Goal: Task Accomplishment & Management: Use online tool/utility

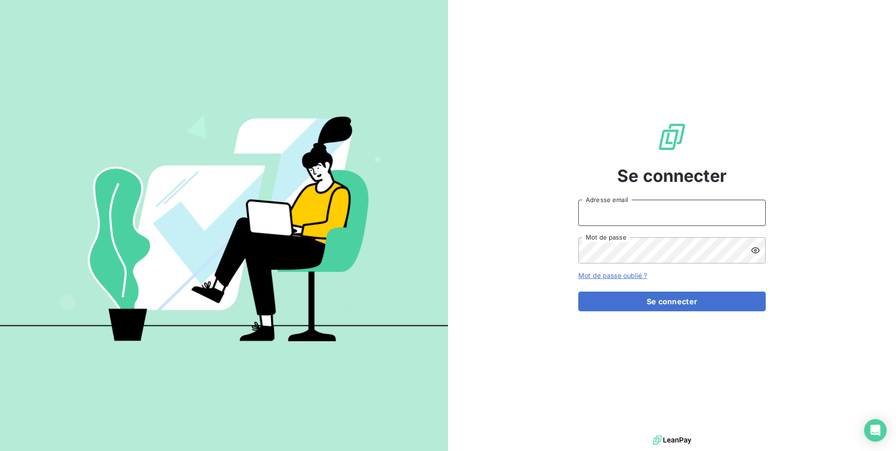
type input "[EMAIL_ADDRESS][DOMAIN_NAME]"
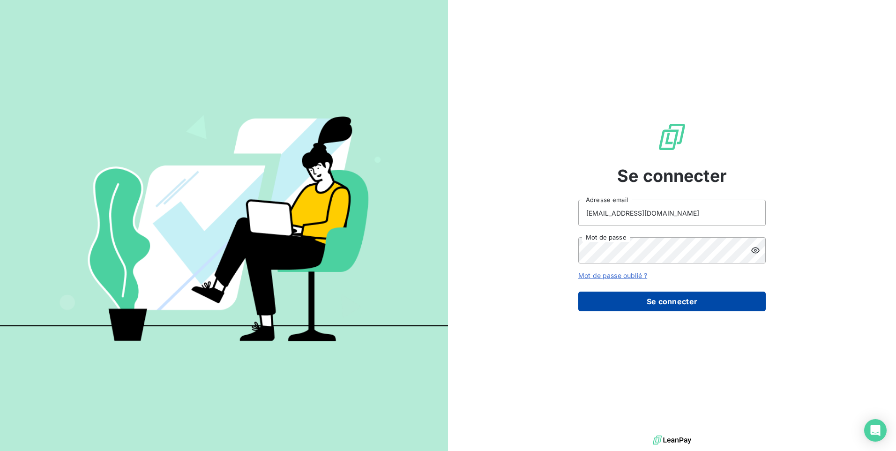
click at [675, 304] on button "Se connecter" at bounding box center [671, 301] width 187 height 20
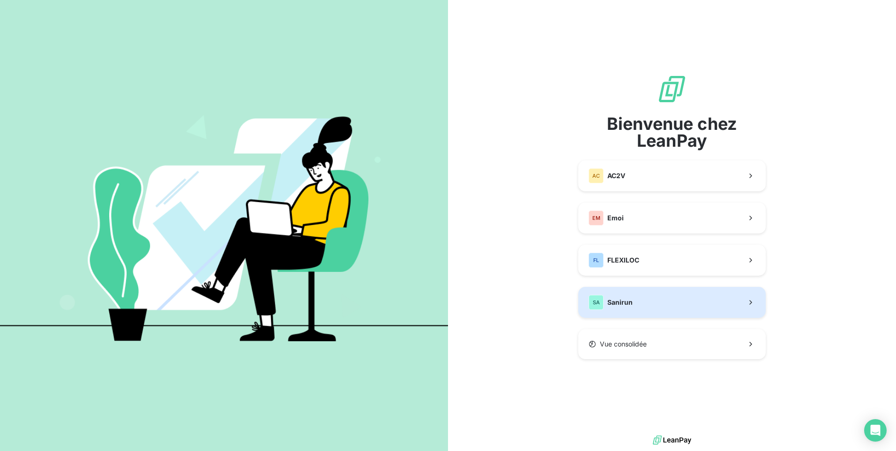
click at [719, 311] on button "SA Sanirun" at bounding box center [671, 302] width 187 height 31
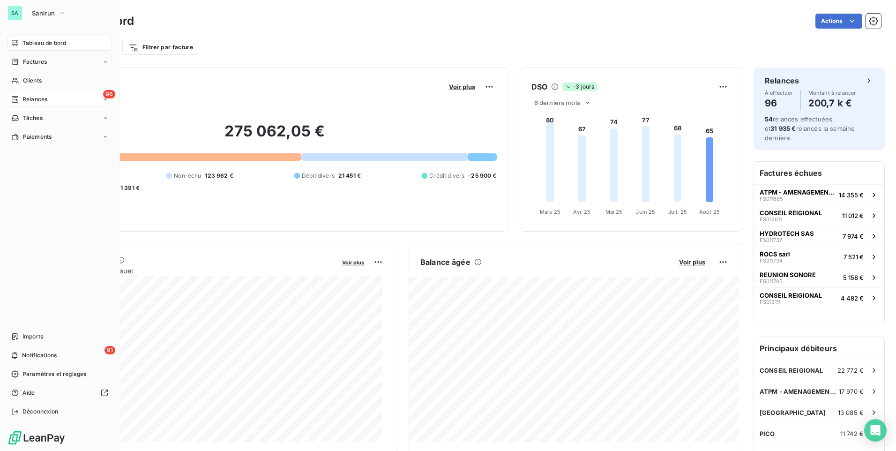
click at [32, 95] on div "96 Relances" at bounding box center [59, 99] width 104 height 15
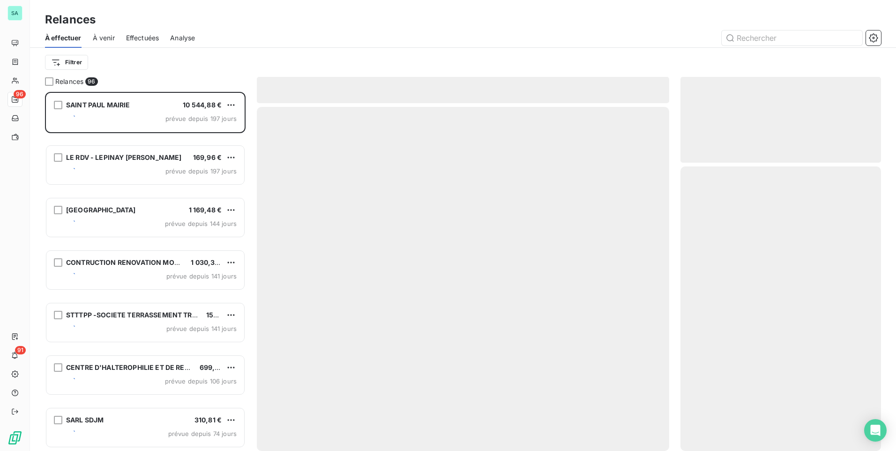
scroll to position [352, 193]
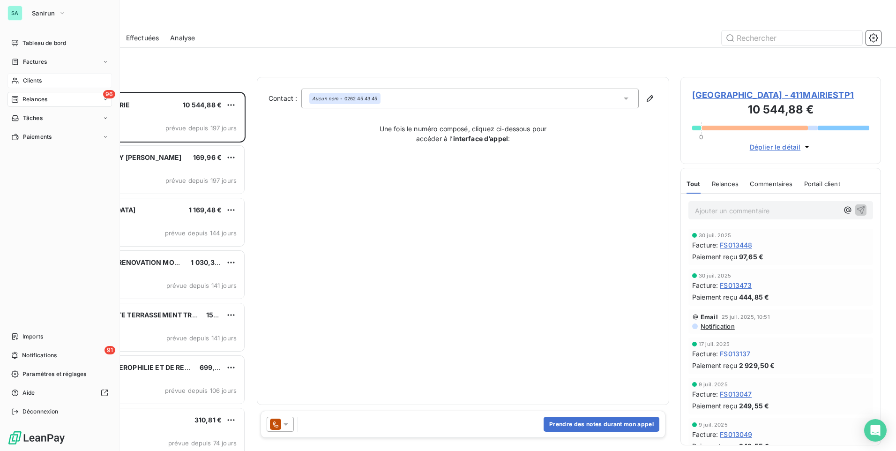
click at [37, 76] on span "Clients" at bounding box center [32, 80] width 19 height 8
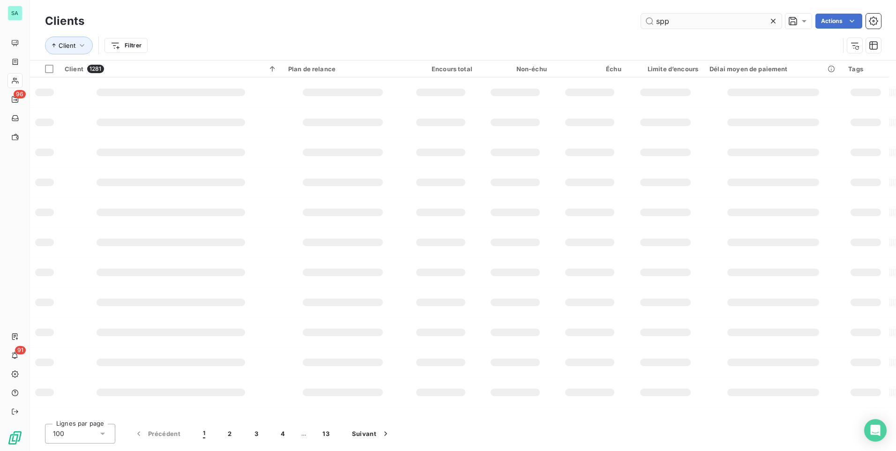
type input "spp"
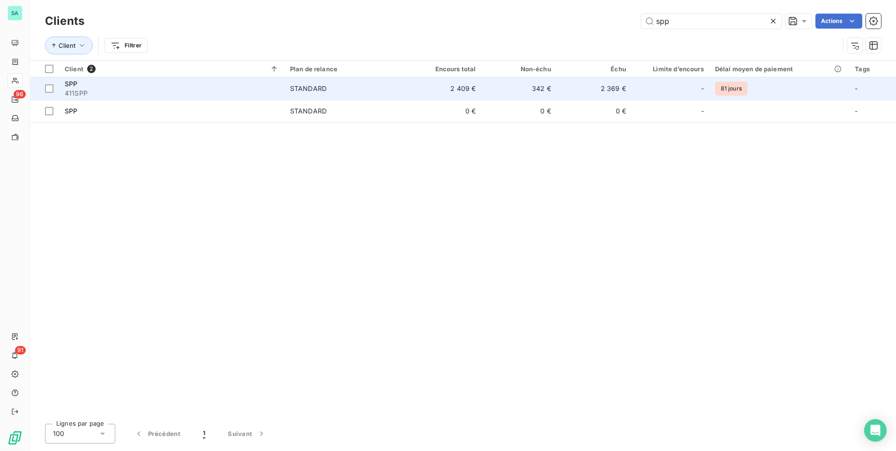
click at [544, 92] on td "342 €" at bounding box center [518, 88] width 75 height 22
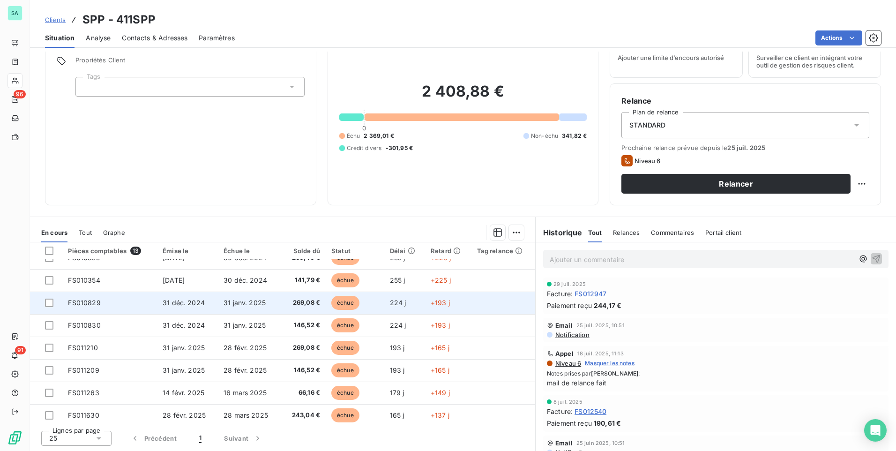
scroll to position [129, 0]
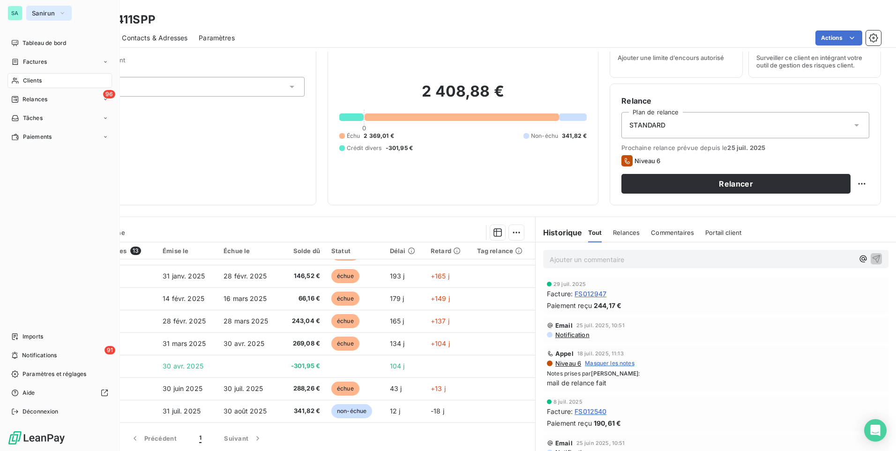
click at [59, 15] on icon "button" at bounding box center [62, 12] width 7 height 9
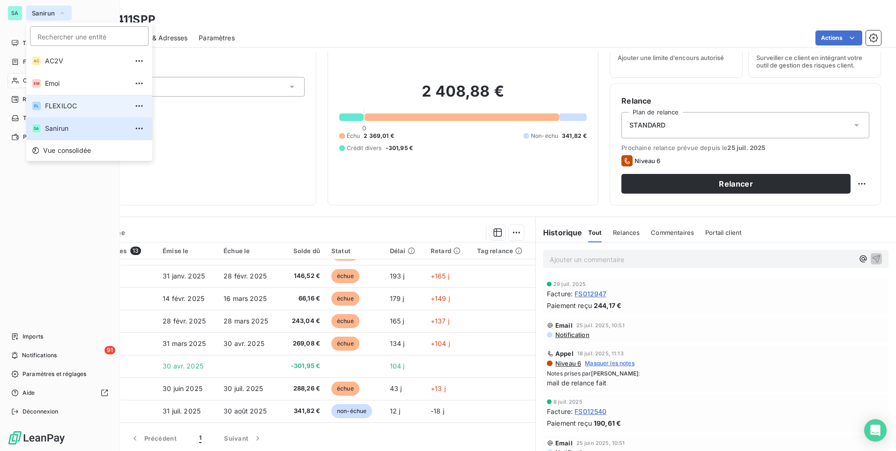
click at [58, 110] on span "FLEXILOC" at bounding box center [86, 105] width 83 height 9
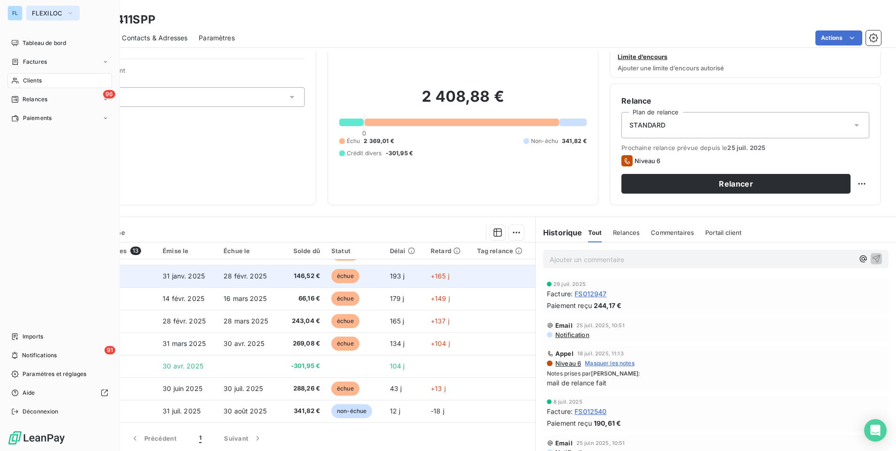
scroll to position [29, 0]
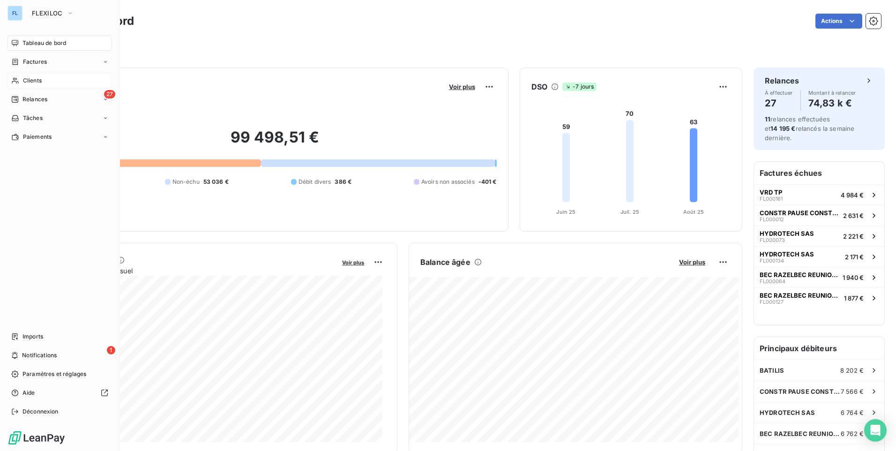
click at [27, 80] on span "Clients" at bounding box center [32, 80] width 19 height 8
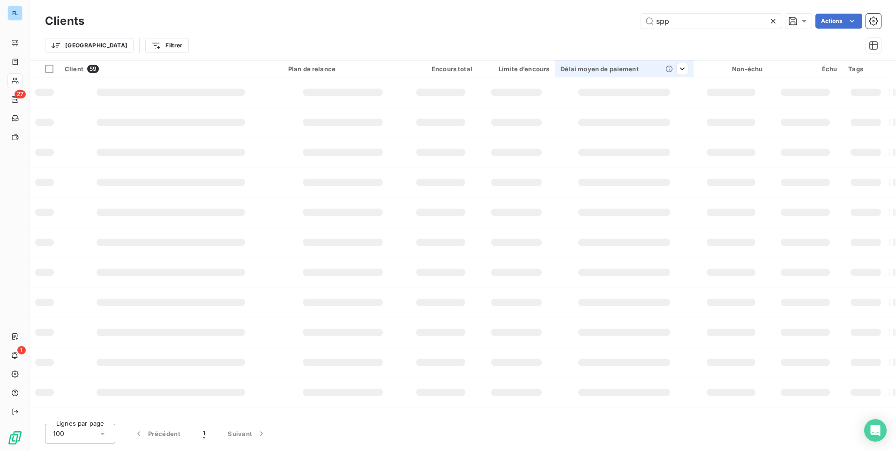
type input "spp"
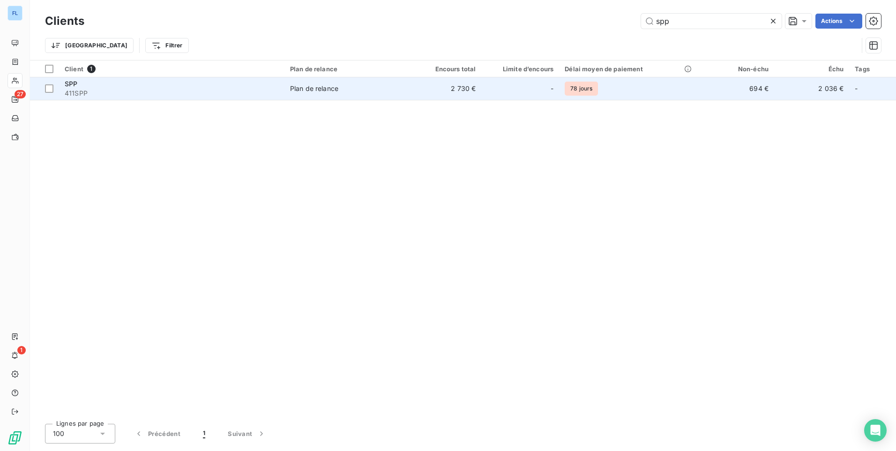
click at [429, 89] on td "2 730 €" at bounding box center [443, 88] width 75 height 22
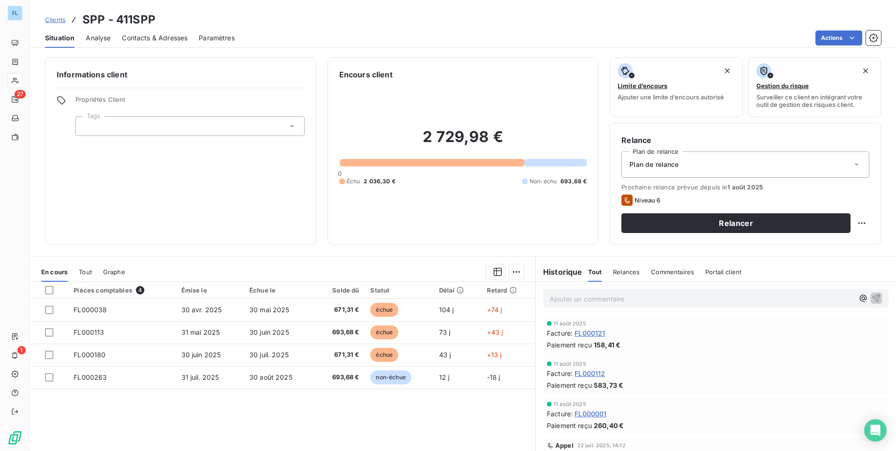
click at [665, 302] on p "Ajouter un commentaire ﻿" at bounding box center [701, 299] width 304 height 12
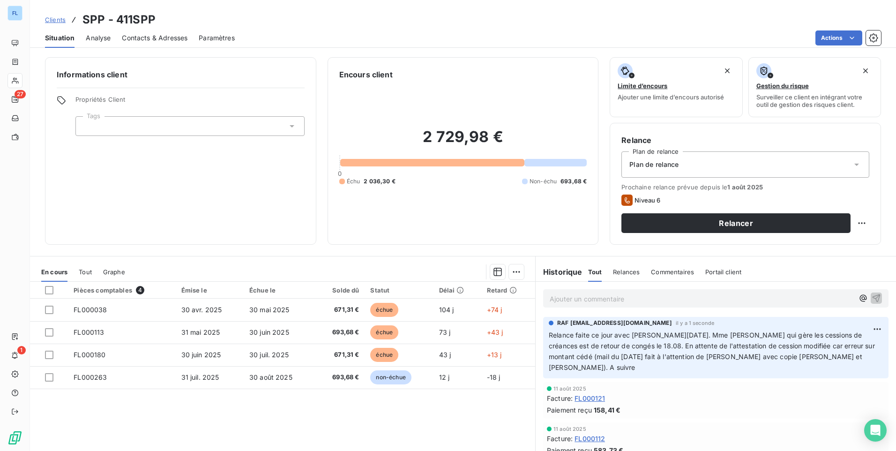
click at [57, 18] on span "Clients" at bounding box center [55, 19] width 21 height 7
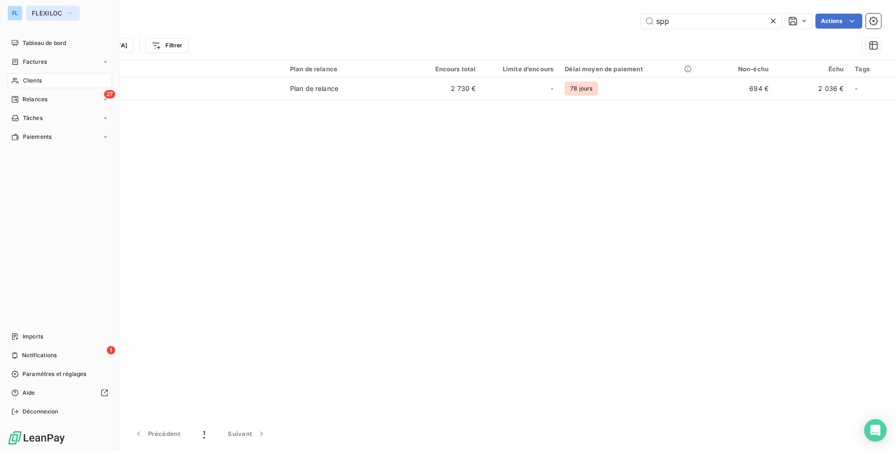
click at [50, 15] on span "FLEXILOC" at bounding box center [47, 12] width 31 height 7
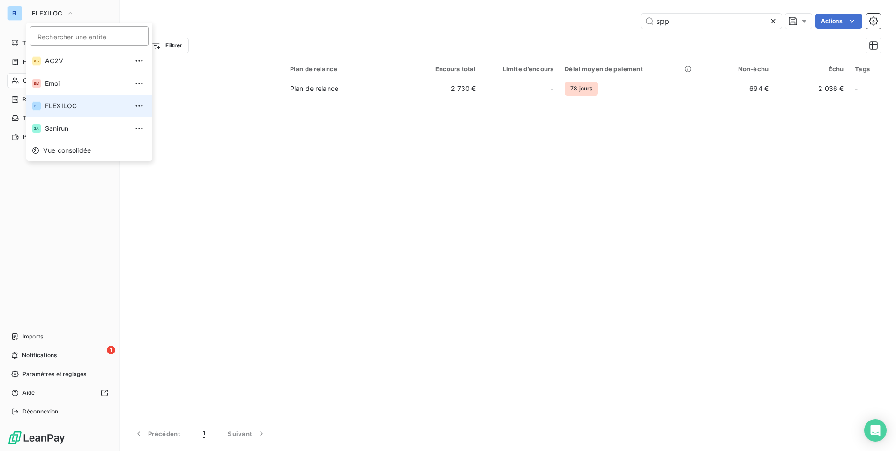
click at [66, 107] on span "FLEXILOC" at bounding box center [86, 105] width 83 height 9
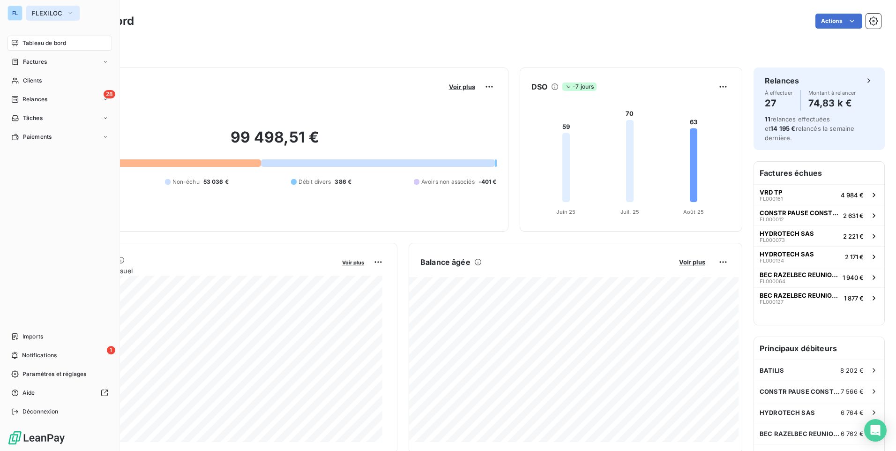
click at [64, 12] on button "FLEXILOC" at bounding box center [52, 13] width 53 height 15
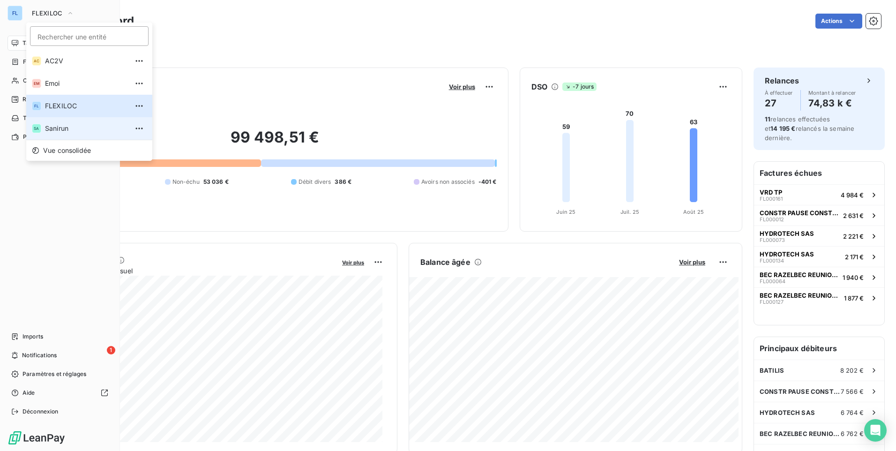
click at [81, 126] on span "Sanirun" at bounding box center [86, 128] width 83 height 9
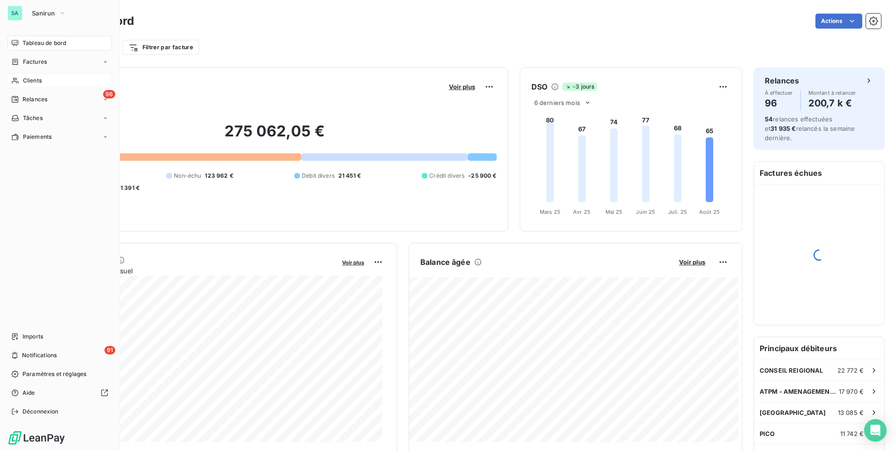
click at [30, 82] on span "Clients" at bounding box center [32, 80] width 19 height 8
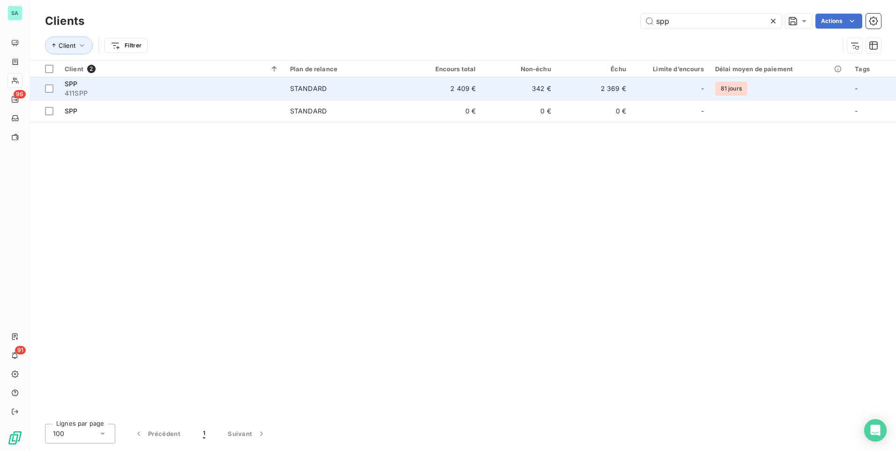
type input "spp"
click at [605, 87] on td "2 369 €" at bounding box center [593, 88] width 75 height 22
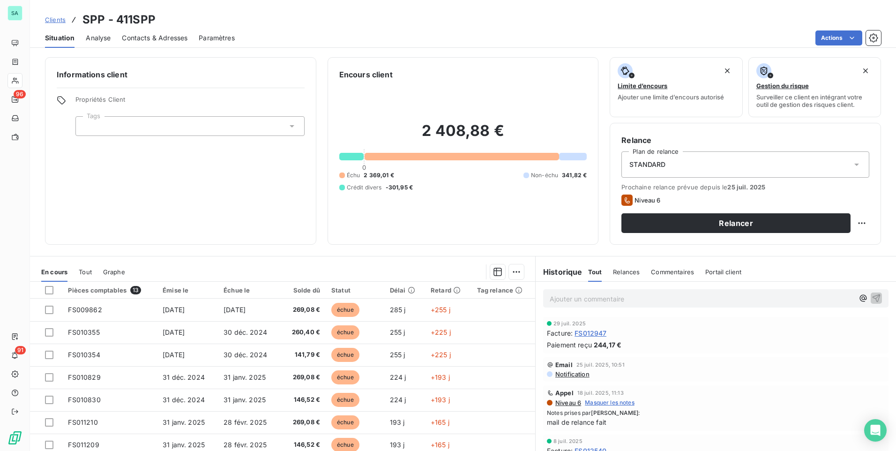
click at [625, 302] on p "Ajouter un commentaire ﻿" at bounding box center [701, 299] width 304 height 12
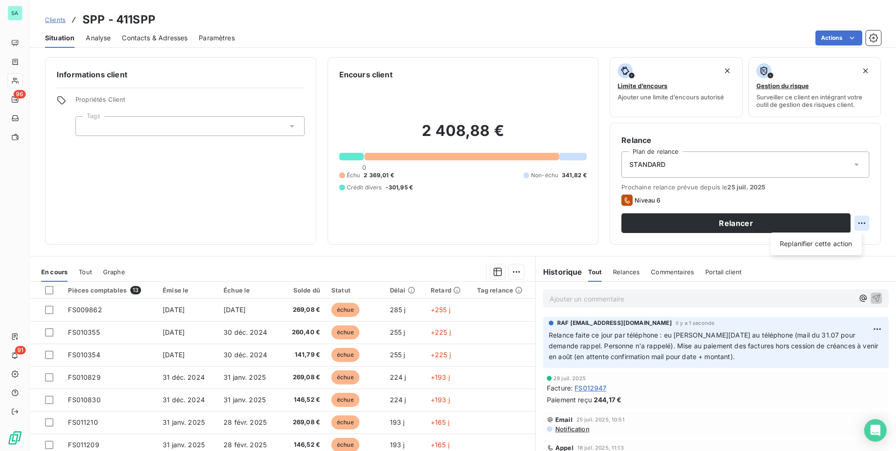
click at [857, 225] on html "SA 96 91 Clients SPP - 411SPP Situation Analyse Contacts & Adresses Paramètres …" at bounding box center [448, 225] width 896 height 451
click at [793, 245] on div "Replanifier cette action" at bounding box center [816, 243] width 84 height 15
select select "7"
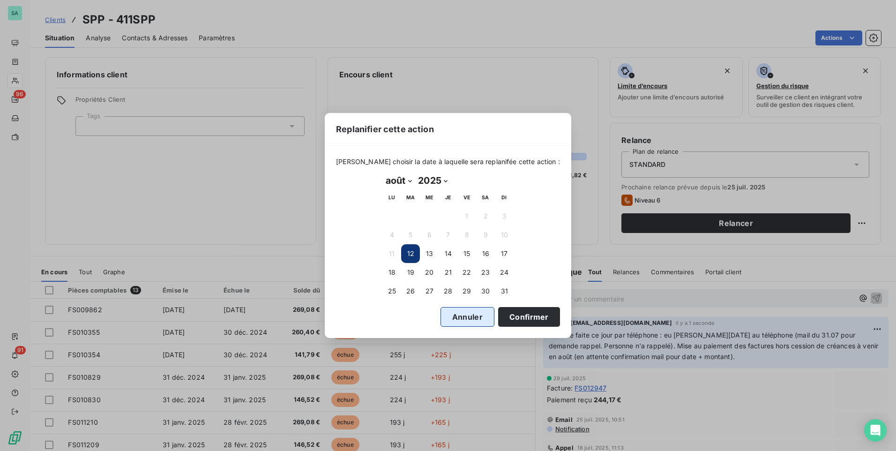
click at [467, 317] on button "Annuler" at bounding box center [467, 317] width 54 height 20
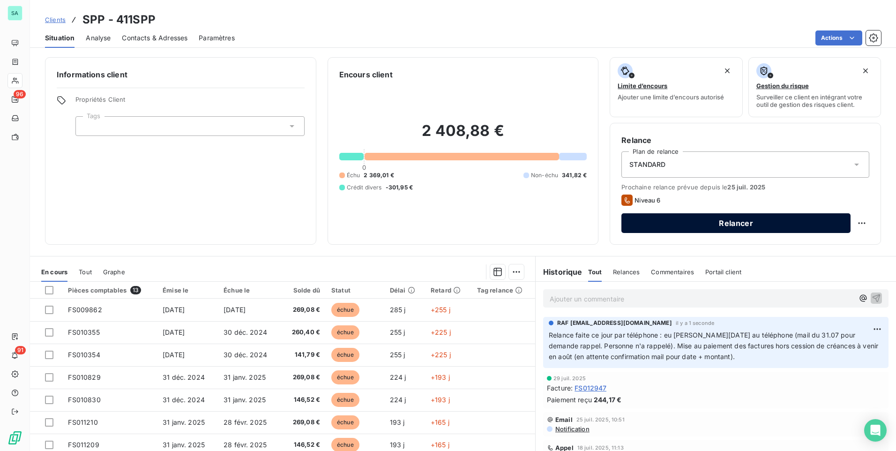
click at [715, 225] on button "Relancer" at bounding box center [735, 223] width 229 height 20
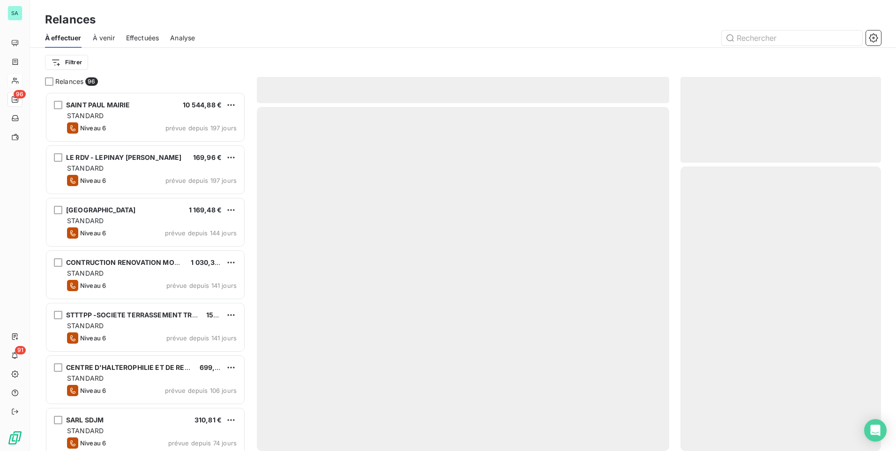
scroll to position [352, 193]
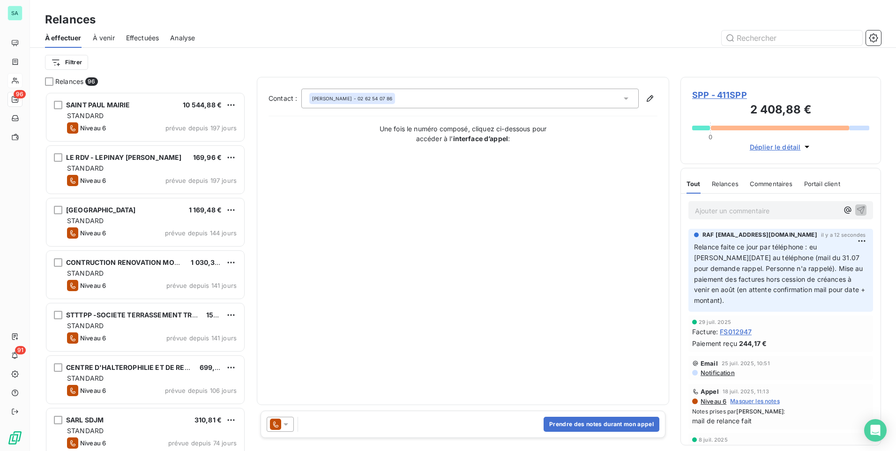
click at [621, 102] on icon at bounding box center [625, 98] width 9 height 9
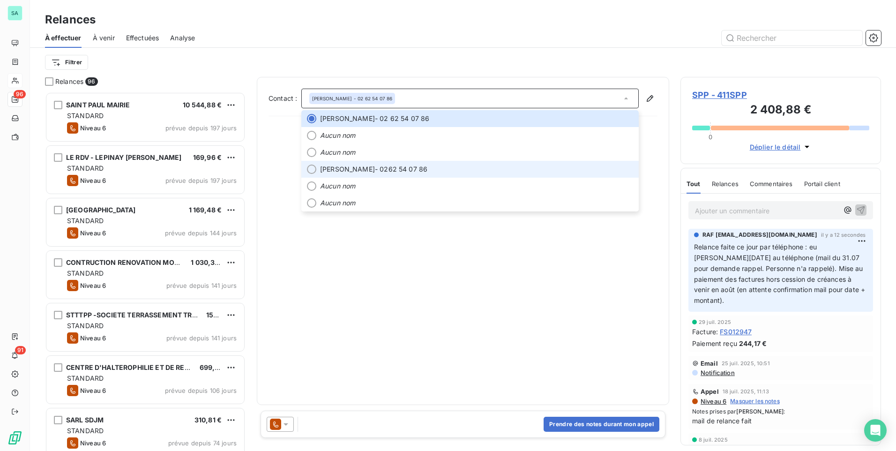
click at [505, 168] on span "Elodie COUTSOULIS - 0262 54 07 86" at bounding box center [476, 168] width 313 height 9
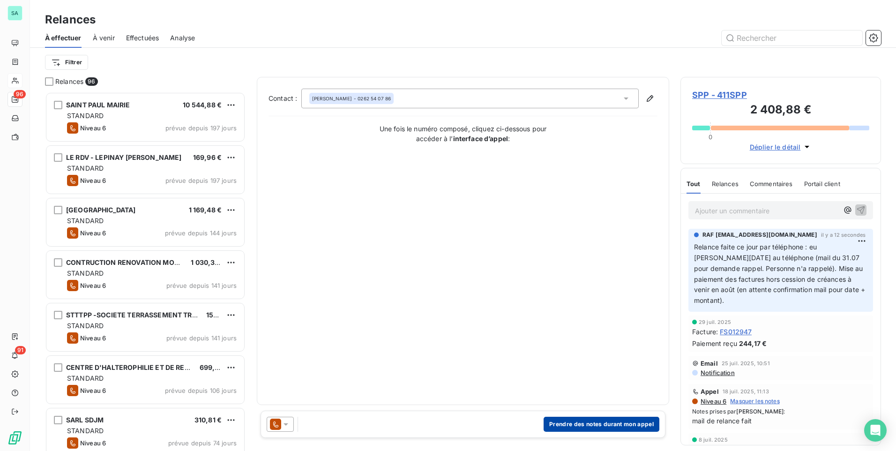
click at [576, 424] on button "Prendre des notes durant mon appel" at bounding box center [601, 423] width 116 height 15
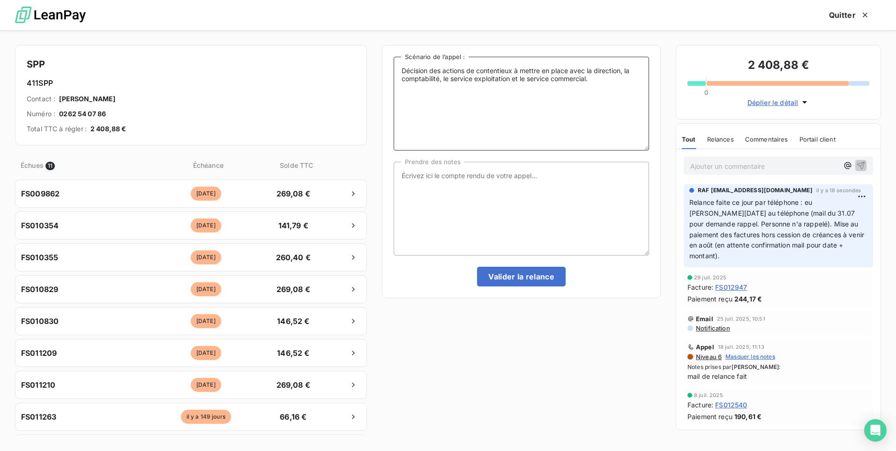
click at [464, 99] on textarea "Décision des actions de contentieux à mettre en place avec la direction, la com…" at bounding box center [520, 104] width 255 height 94
click at [528, 181] on textarea "Prendre des notes" at bounding box center [520, 209] width 255 height 94
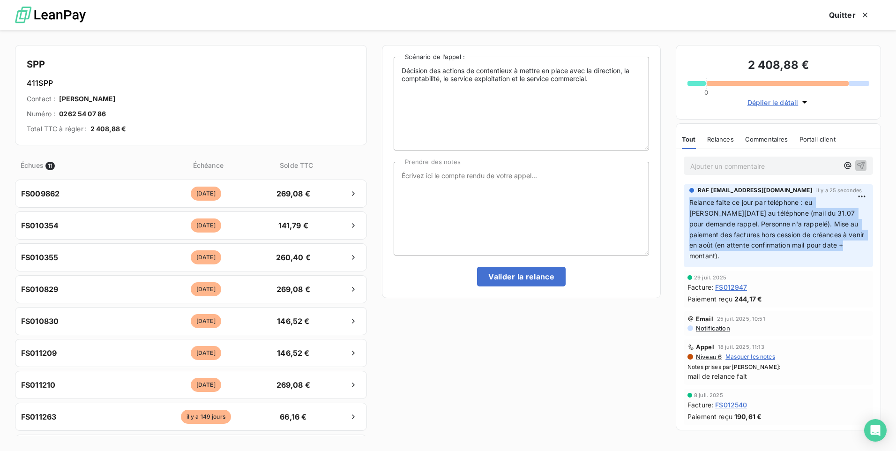
drag, startPoint x: 824, startPoint y: 244, endPoint x: 679, endPoint y: 203, distance: 150.9
click at [679, 203] on div "RAF raf@groupelumax.com il y a 25 secondes Relance faite ce jour par téléphone …" at bounding box center [778, 225] width 204 height 87
copy span "Relance faite ce jour par téléphone : eu Mme NOEL au téléphone (mail du 31.07 p…"
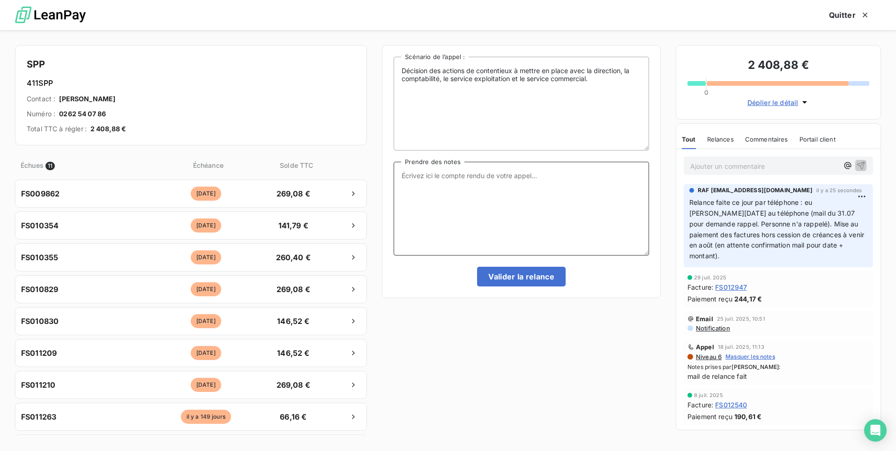
click at [446, 187] on textarea "Prendre des notes" at bounding box center [520, 209] width 255 height 94
paste textarea "Relance faite ce jour par téléphone : eu Mme NOEL au téléphone (mail du 31.07 p…"
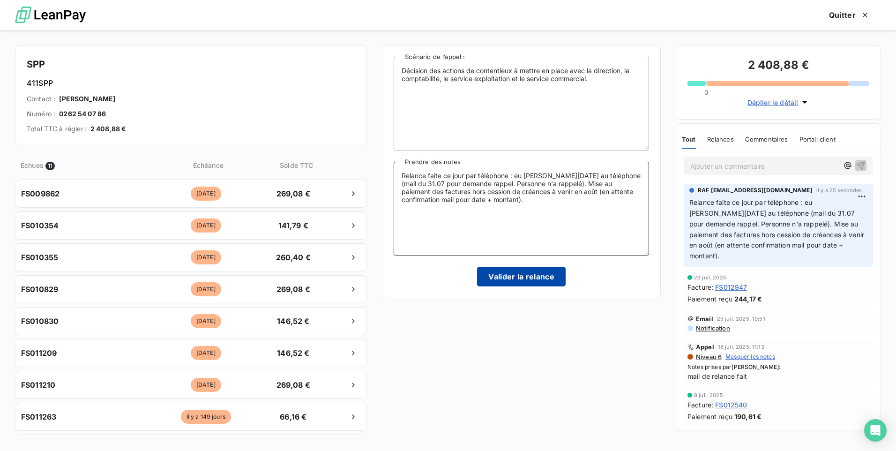
type textarea "Relance faite ce jour par téléphone : eu Mme NOEL au téléphone (mail du 31.07 p…"
click at [497, 273] on button "Valider la relance" at bounding box center [521, 277] width 89 height 20
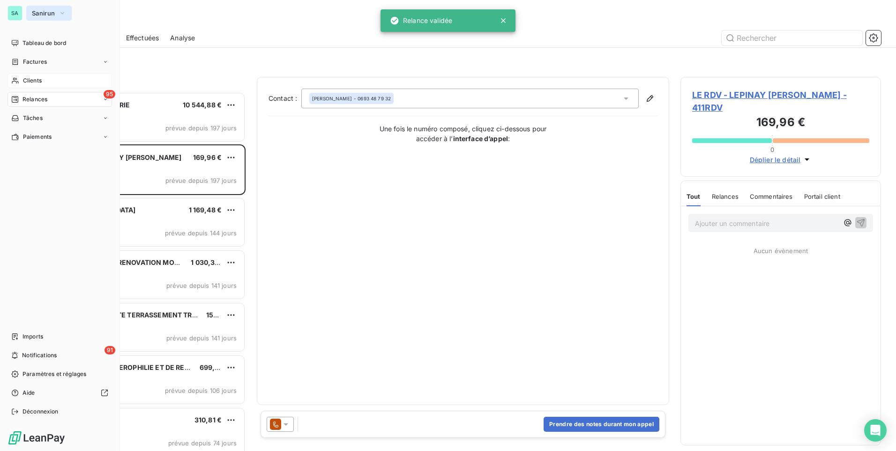
click at [46, 15] on span "Sanirun" at bounding box center [43, 12] width 23 height 7
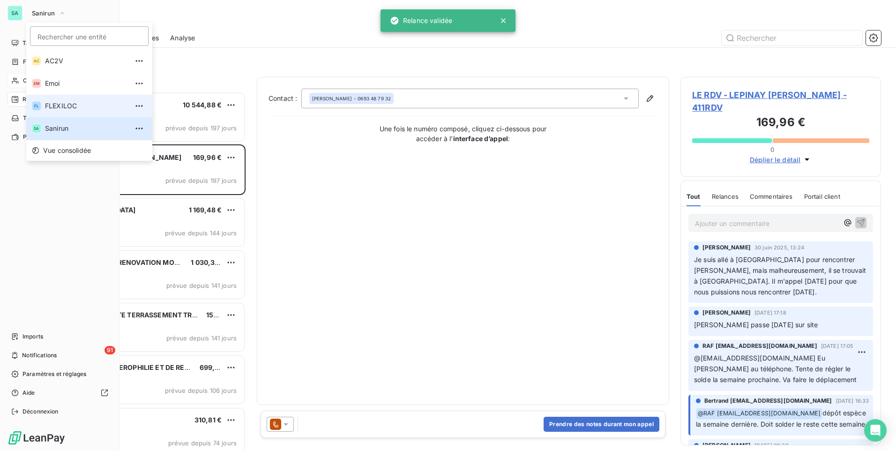
click at [64, 106] on span "FLEXILOC" at bounding box center [86, 105] width 83 height 9
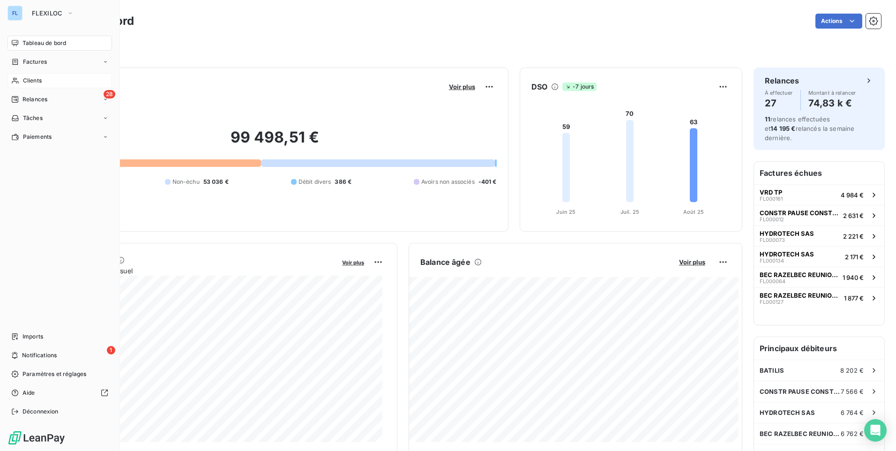
click at [22, 79] on div "Clients" at bounding box center [59, 80] width 104 height 15
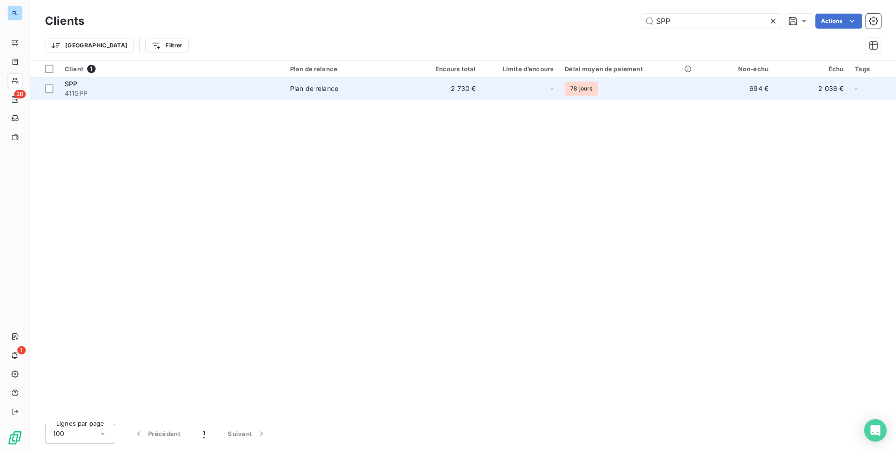
type input "SPP"
click at [547, 87] on div at bounding box center [539, 88] width 15 height 15
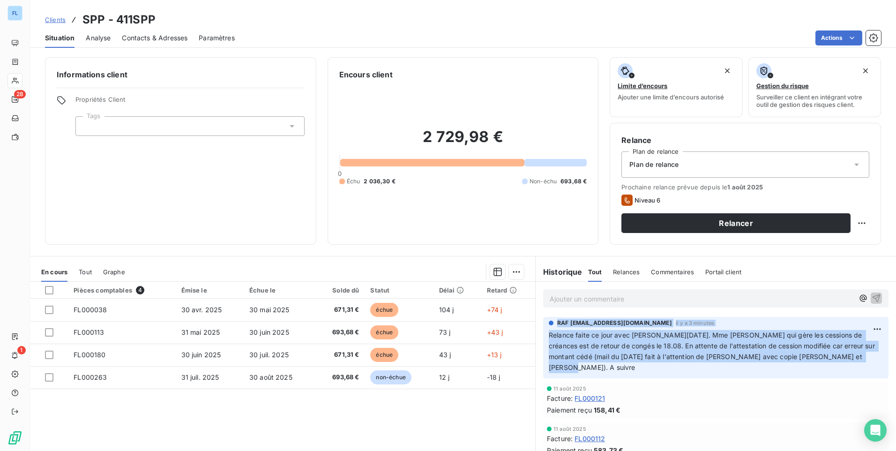
drag, startPoint x: 580, startPoint y: 371, endPoint x: 535, endPoint y: 326, distance: 63.3
click at [535, 326] on div "RAF [EMAIL_ADDRESS][DOMAIN_NAME] il y a 3 minutes Relance faite ce jour avec [P…" at bounding box center [715, 348] width 360 height 66
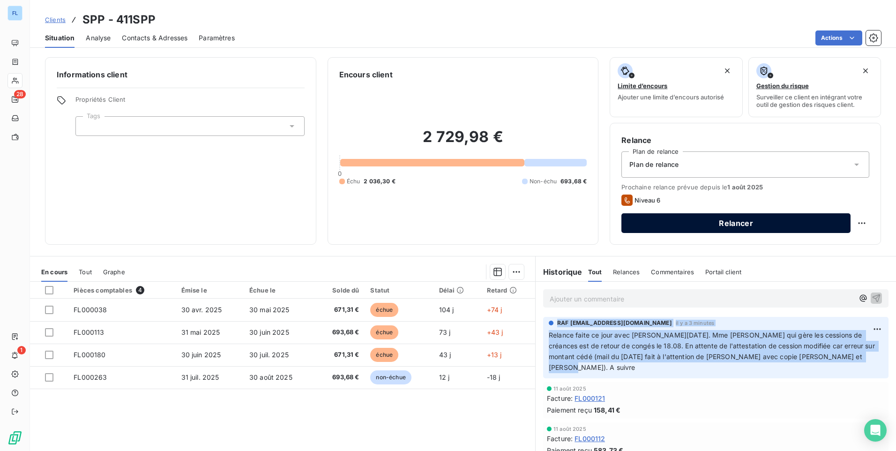
click at [748, 216] on button "Relancer" at bounding box center [735, 223] width 229 height 20
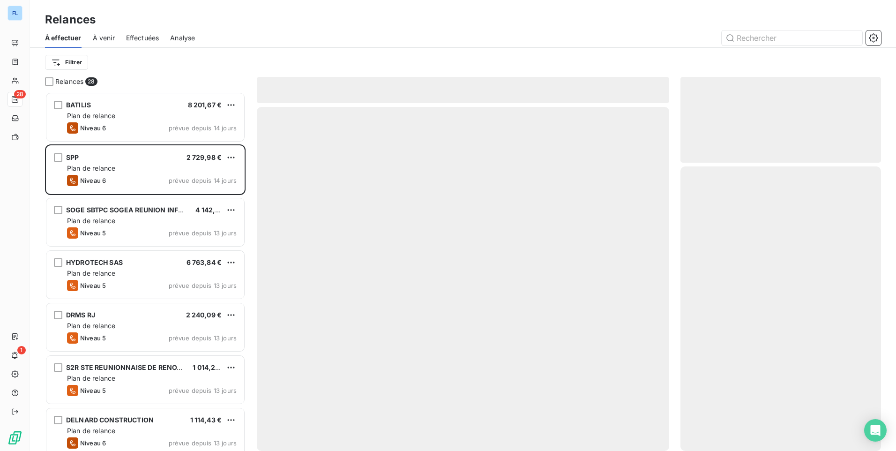
scroll to position [352, 193]
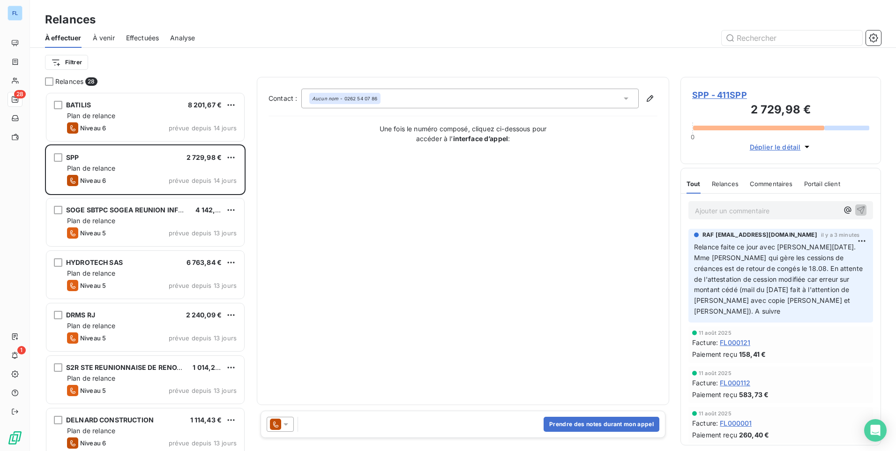
click at [628, 100] on icon at bounding box center [625, 98] width 9 height 9
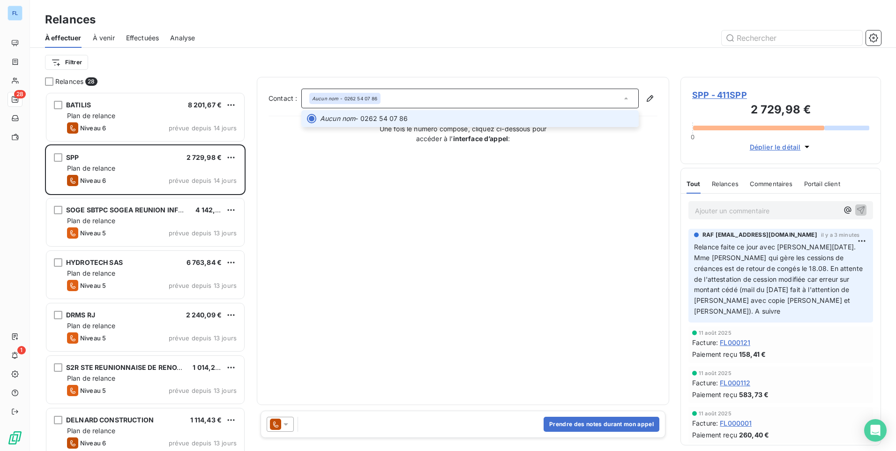
click at [628, 100] on icon at bounding box center [625, 98] width 9 height 9
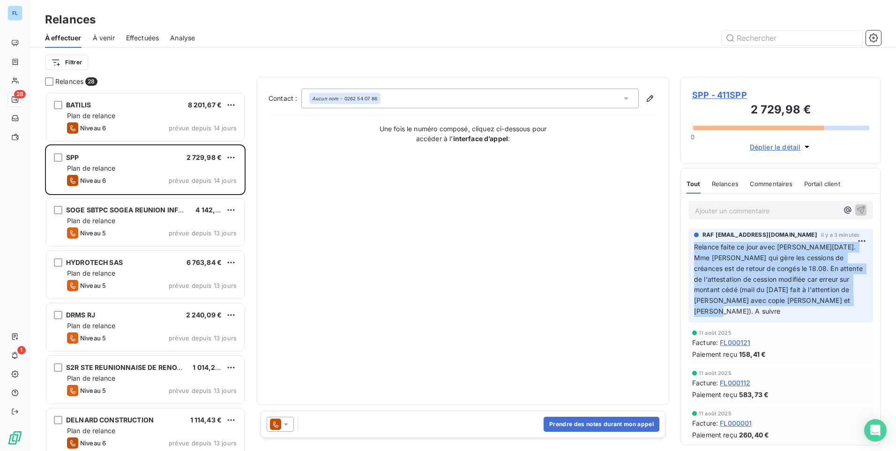
drag, startPoint x: 754, startPoint y: 312, endPoint x: 676, endPoint y: 244, distance: 103.9
click at [676, 244] on div "Relances 28 BATILIS 8 201,67 € Plan de relance Niveau 6 prévue depuis 14 jours …" at bounding box center [463, 264] width 866 height 374
copy span "Relance faite ce jour avec [PERSON_NAME][DATE]. Mme [PERSON_NAME] qui gère les …"
click at [577, 429] on button "Prendre des notes durant mon appel" at bounding box center [601, 423] width 116 height 15
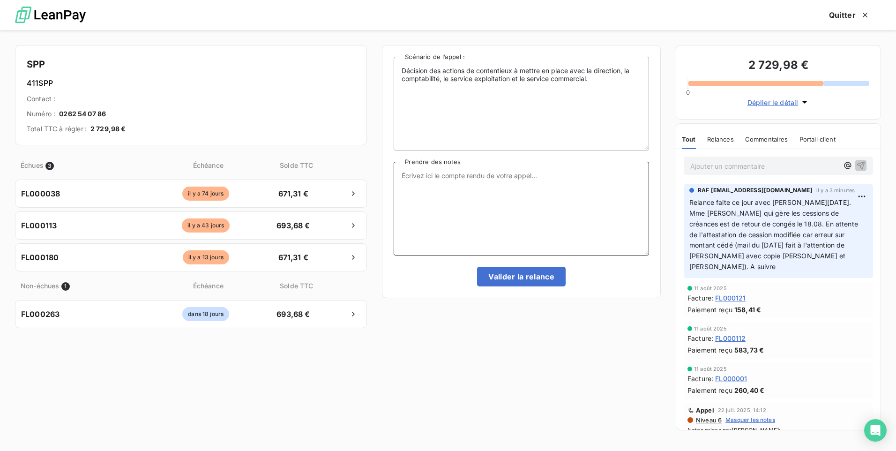
click at [428, 185] on textarea "Prendre des notes" at bounding box center [520, 209] width 255 height 94
paste textarea "Relance faite ce jour avec [PERSON_NAME][DATE]. Mme [PERSON_NAME] qui gère les …"
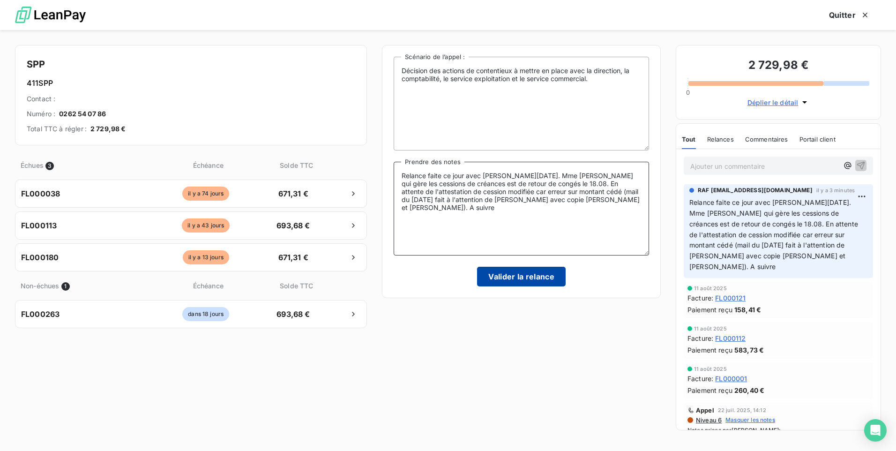
type textarea "Relance faite ce jour avec [PERSON_NAME][DATE]. Mme [PERSON_NAME] qui gère les …"
click at [526, 280] on button "Valider la relance" at bounding box center [521, 277] width 89 height 20
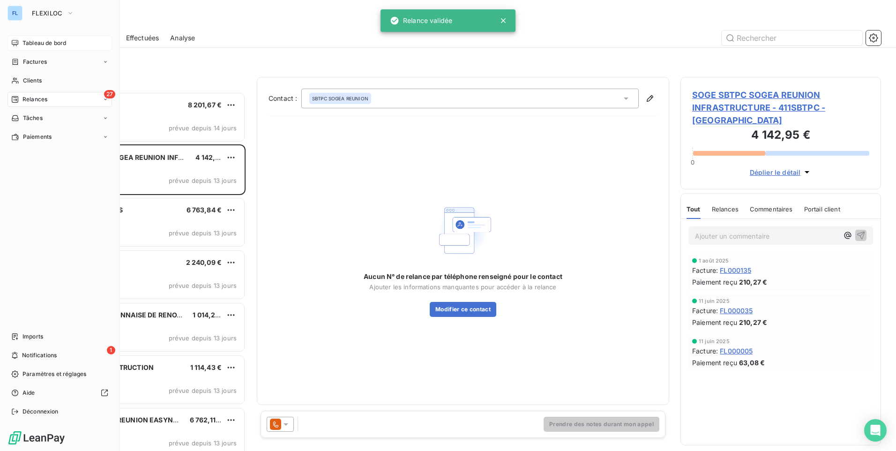
click at [49, 42] on span "Tableau de bord" at bounding box center [44, 43] width 44 height 8
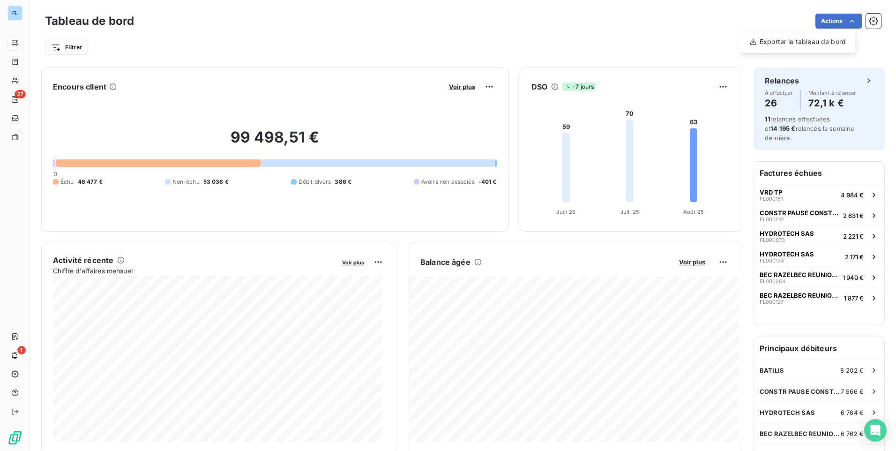
click at [630, 32] on html "FL 27 1 Tableau de bord Actions Exporter le tableau de bord Filtrer Encours cli…" at bounding box center [448, 225] width 896 height 451
